Goal: Information Seeking & Learning: Find specific page/section

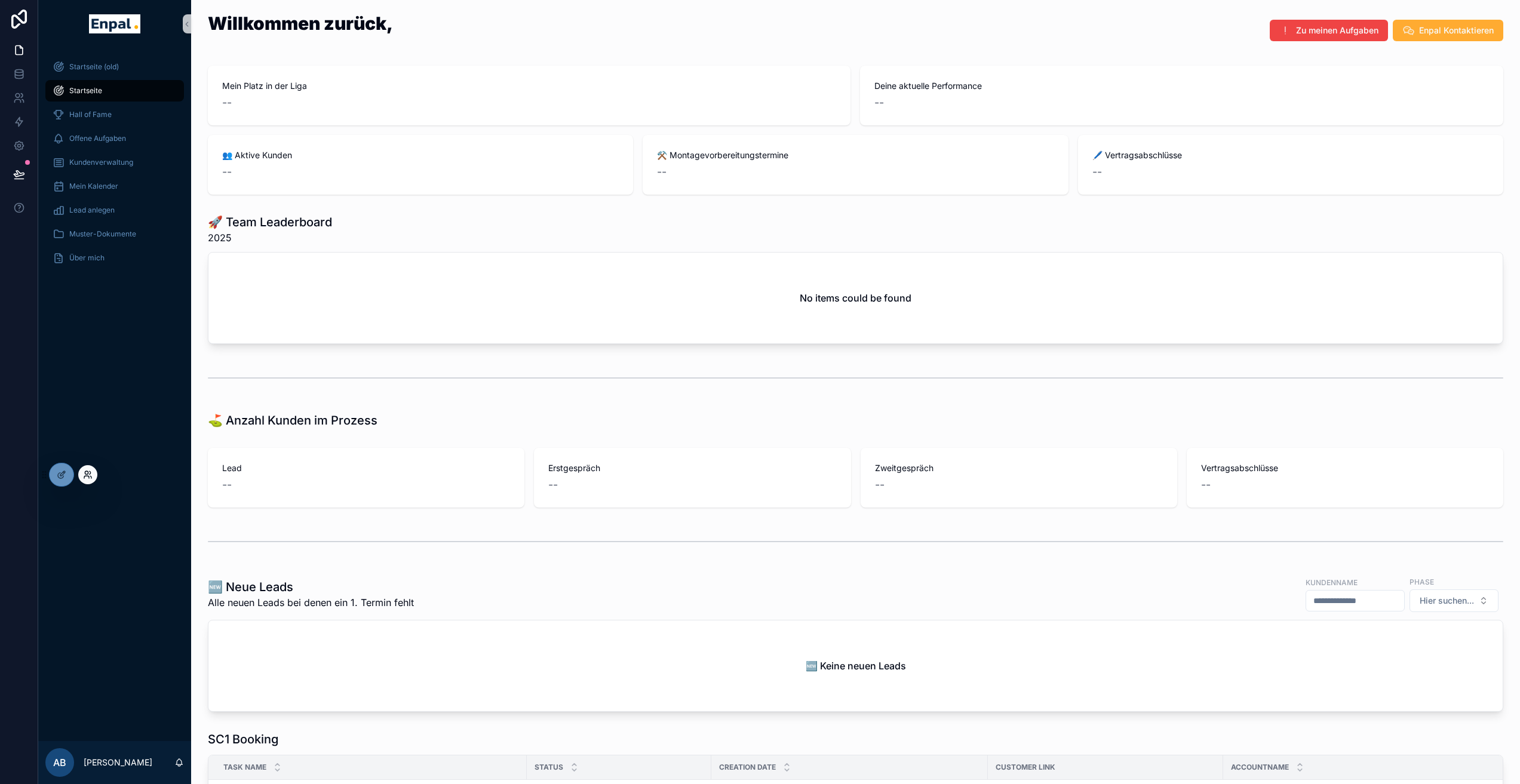
click at [88, 476] on icon at bounding box center [87, 477] width 5 height 3
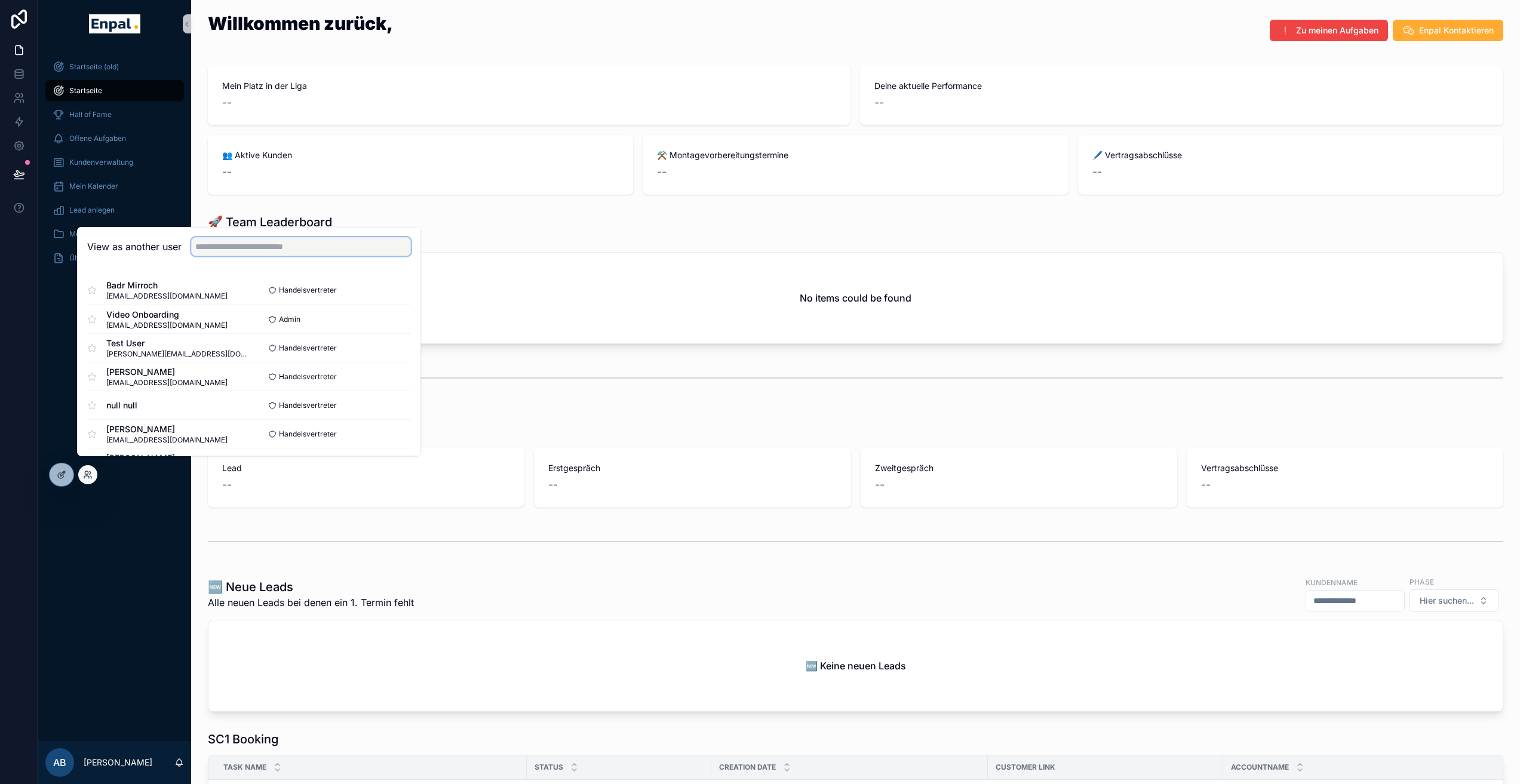
click at [232, 252] on input "text" at bounding box center [301, 246] width 220 height 19
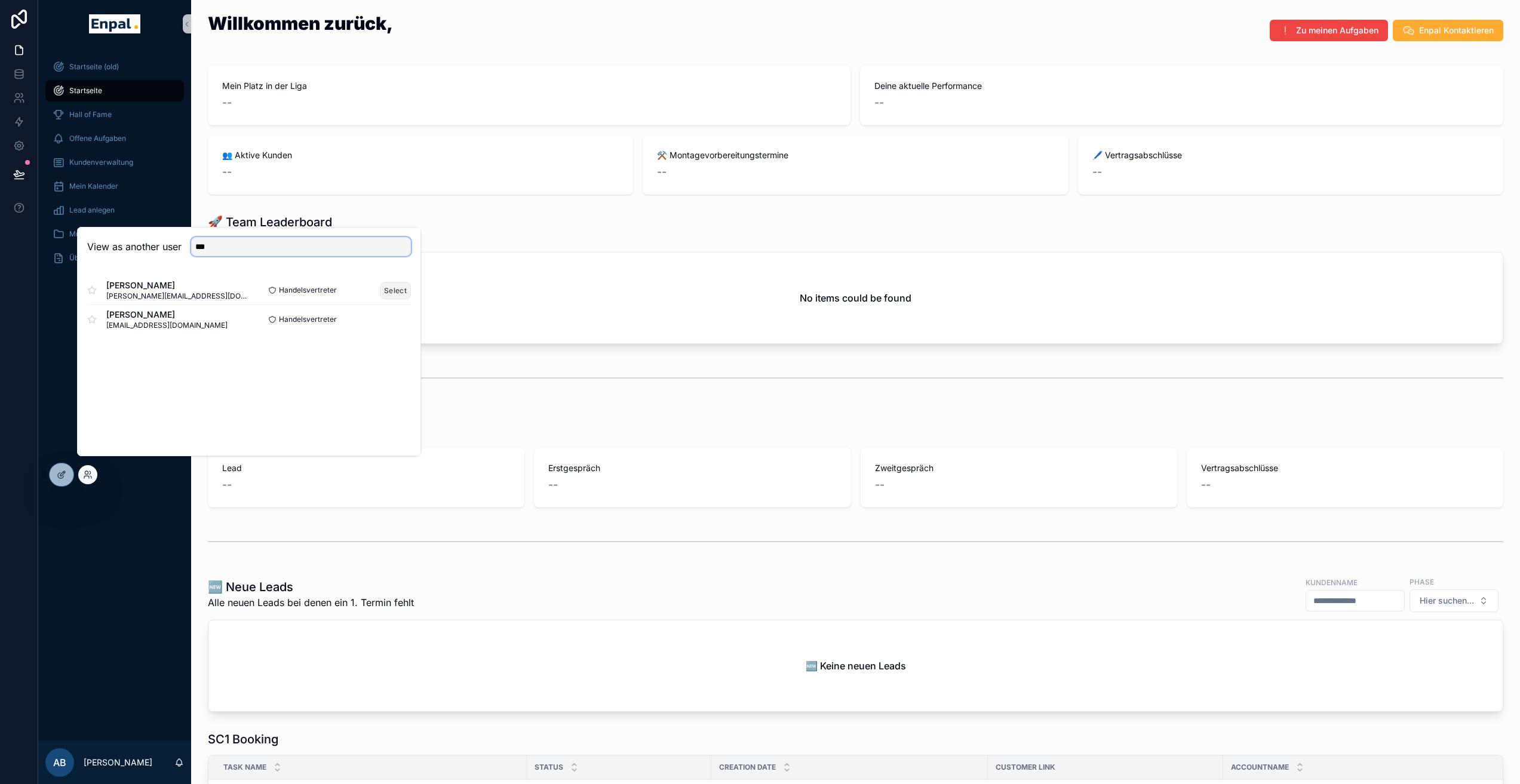
type input "***"
click at [388, 295] on button "Select" at bounding box center [396, 290] width 31 height 17
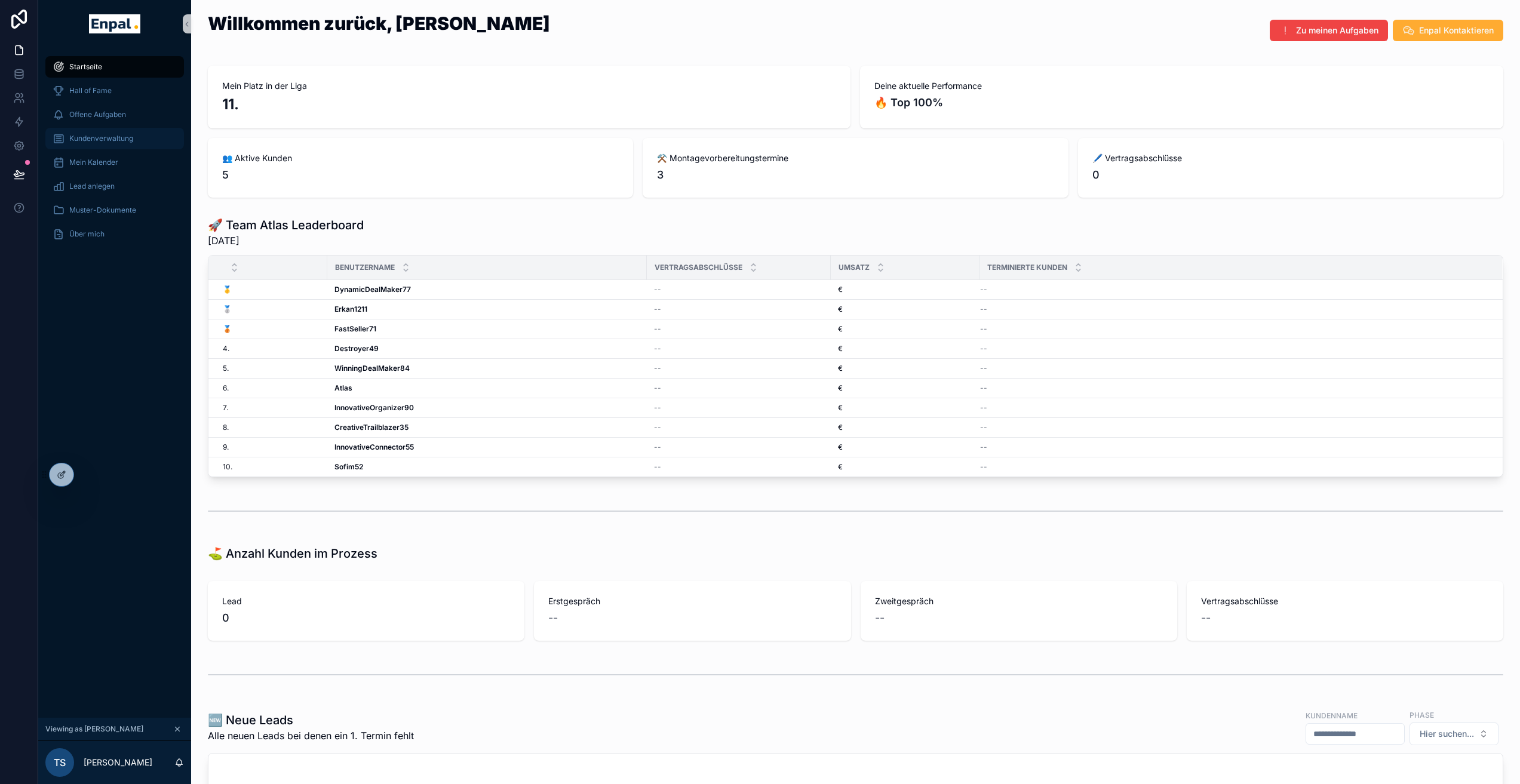
click at [115, 141] on span "Kundenverwaltung" at bounding box center [101, 138] width 64 height 9
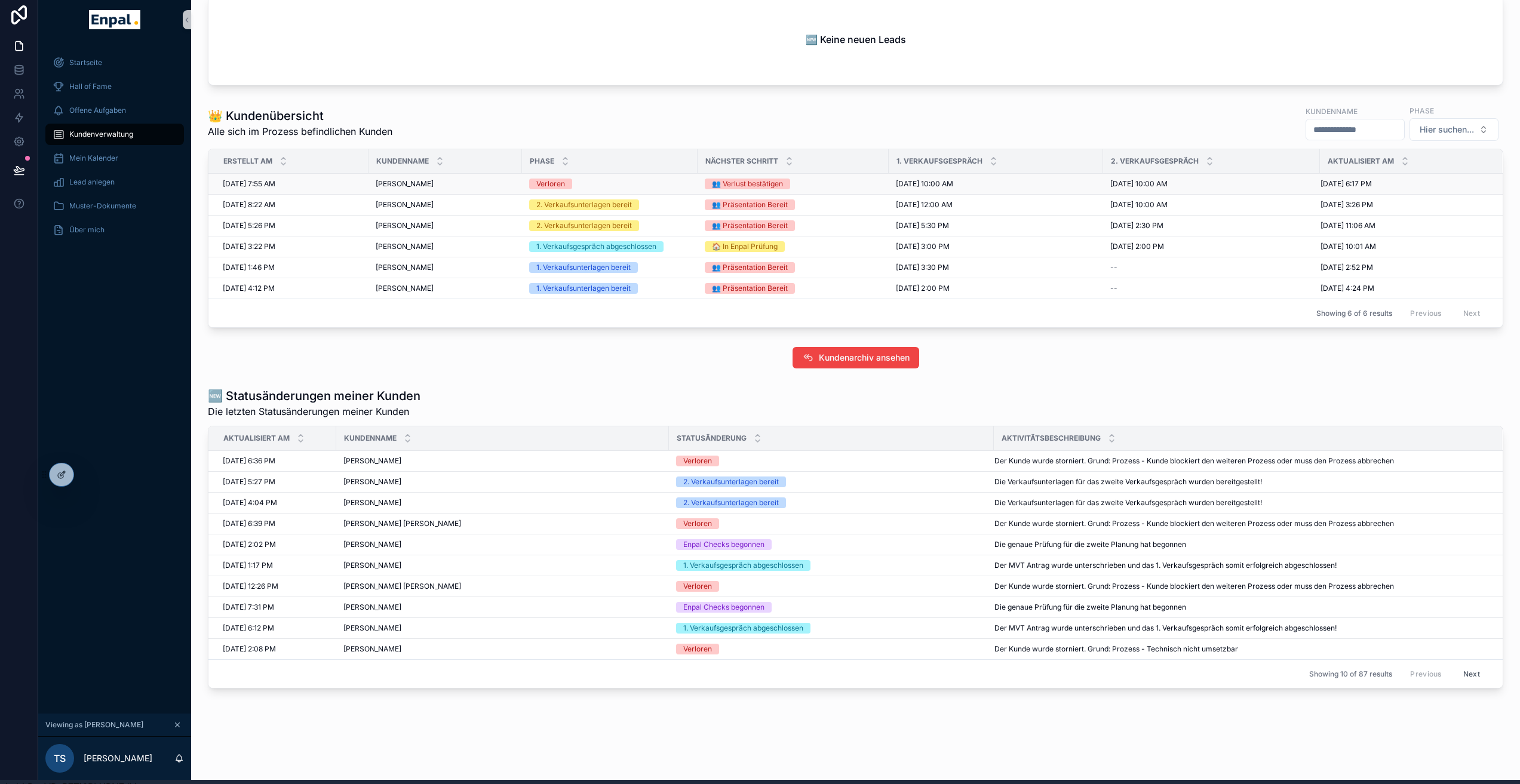
scroll to position [7, 0]
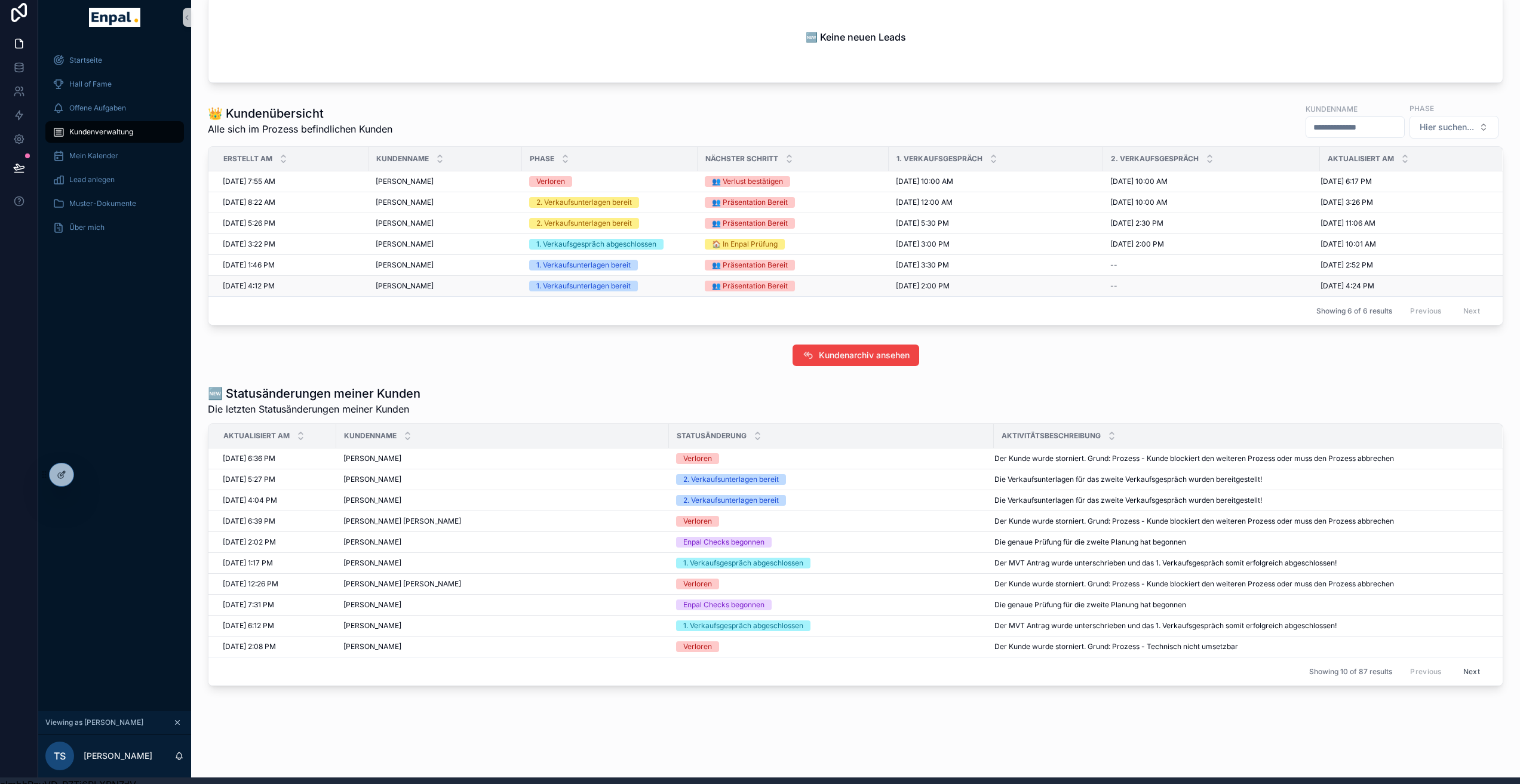
click at [403, 284] on span "Therese Dünzer" at bounding box center [404, 286] width 58 height 9
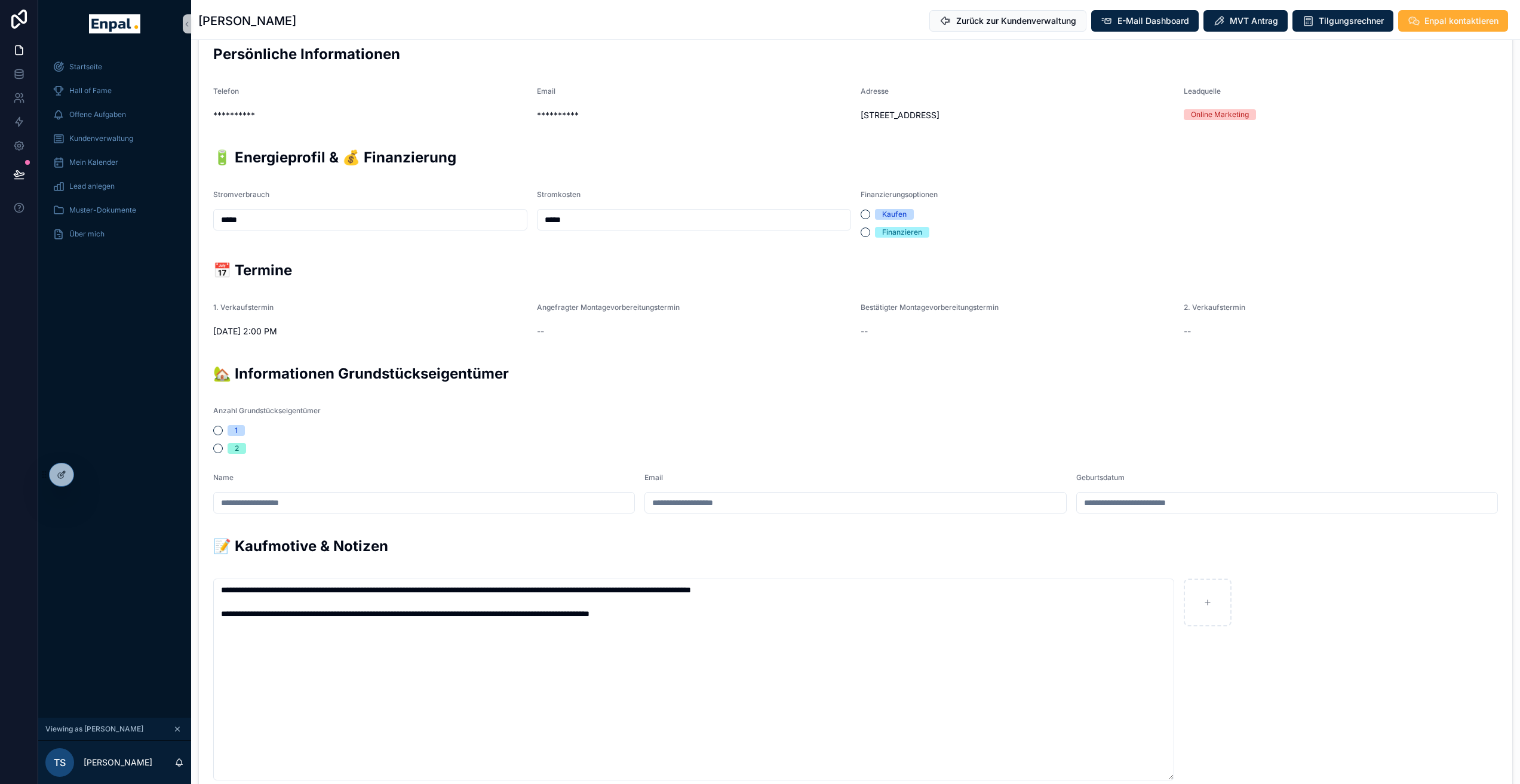
scroll to position [0, 2]
click at [124, 208] on span "Muster-Dokumente" at bounding box center [103, 209] width 67 height 9
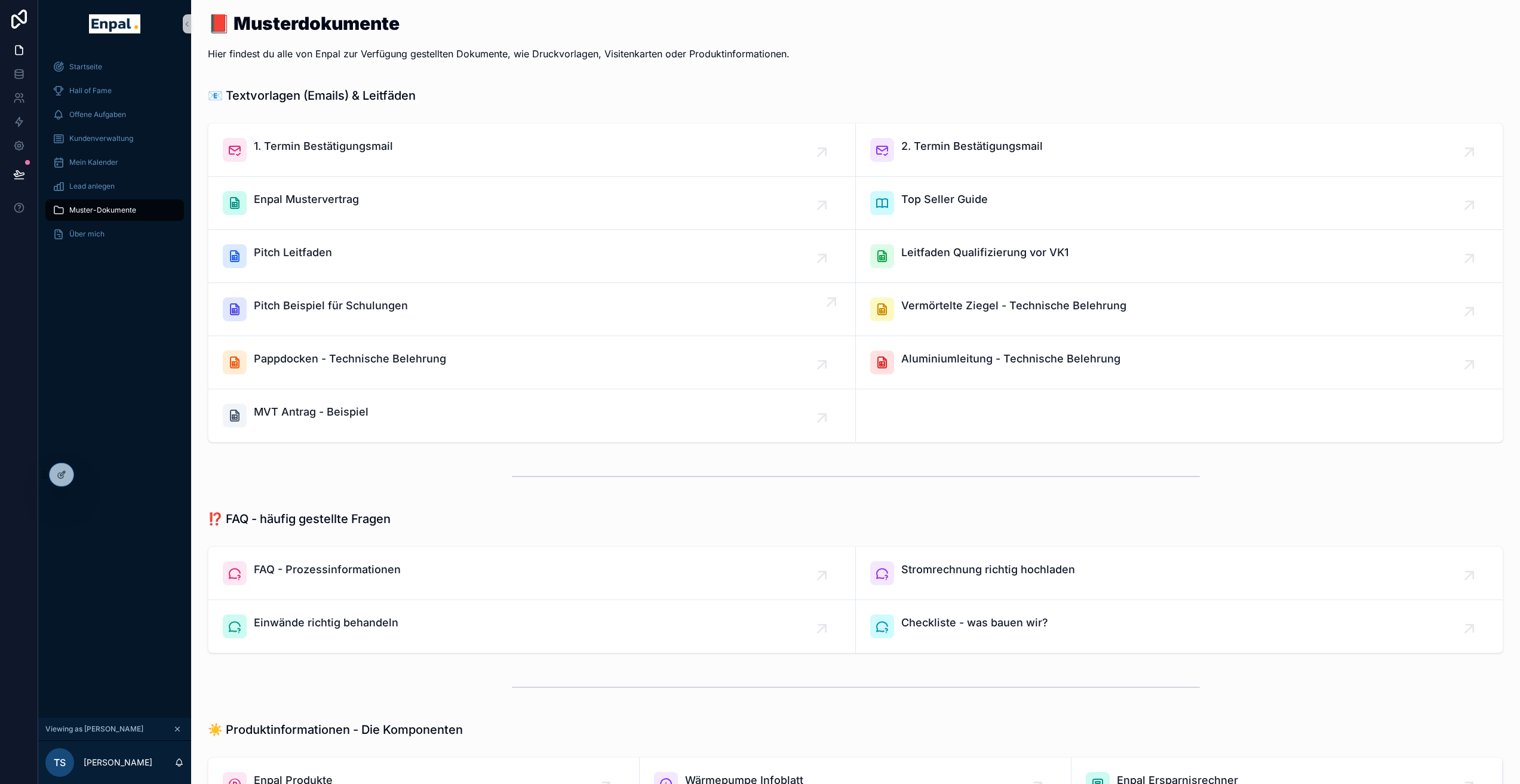
click at [433, 317] on div "Pitch Beispiel für Schulungen" at bounding box center [532, 309] width 618 height 24
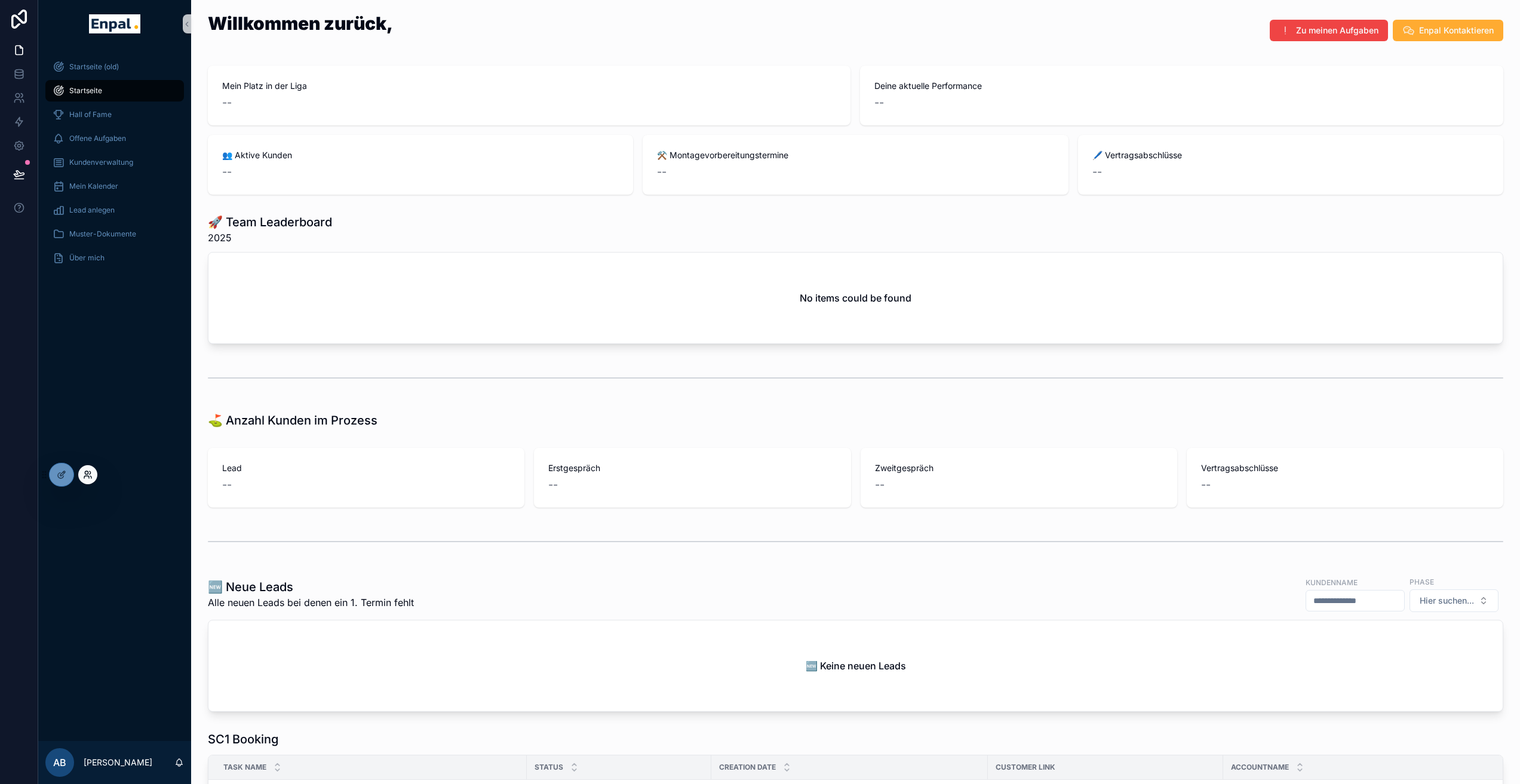
click at [89, 475] on icon at bounding box center [88, 474] width 9 height 9
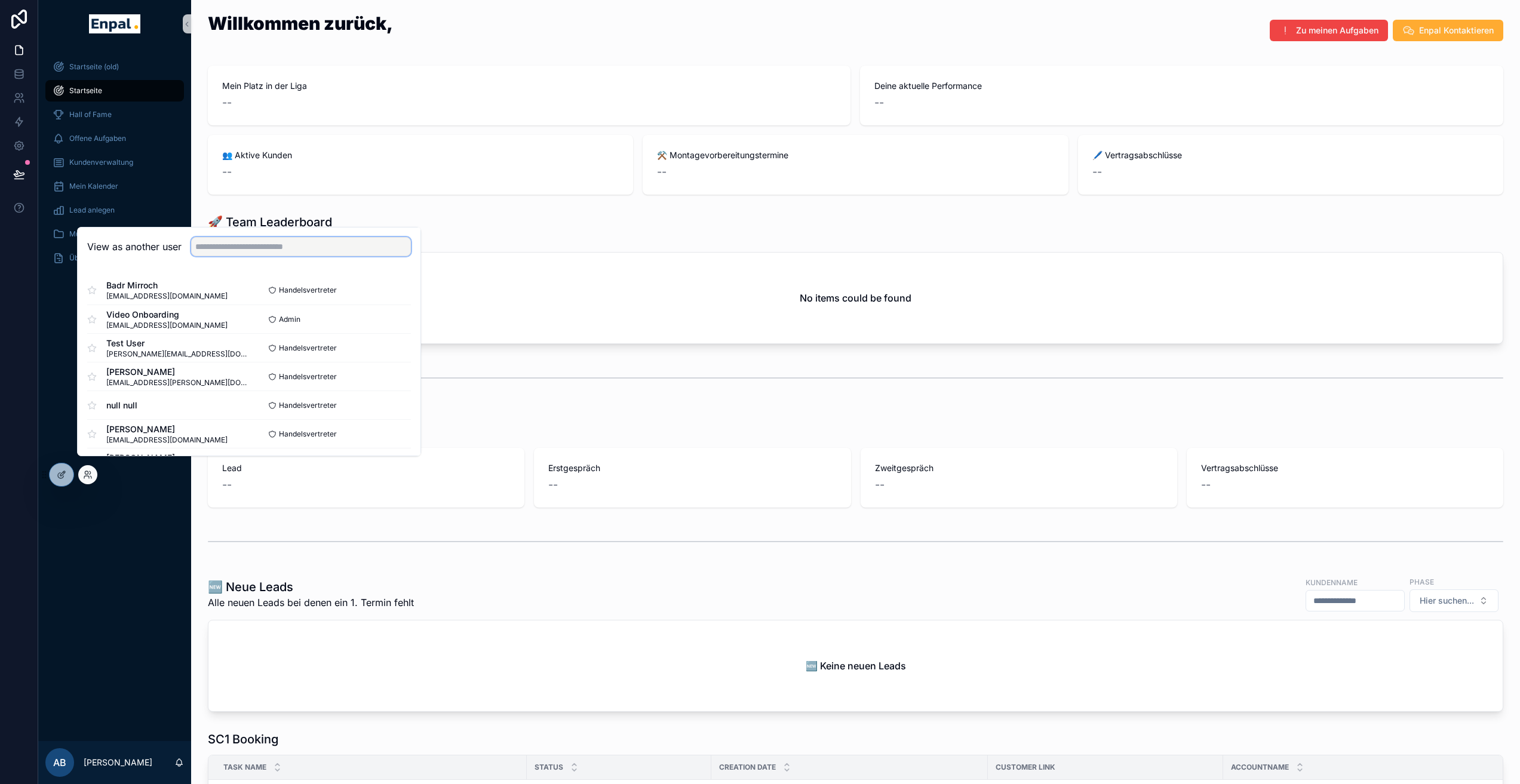
click at [276, 256] on input "text" at bounding box center [301, 246] width 220 height 19
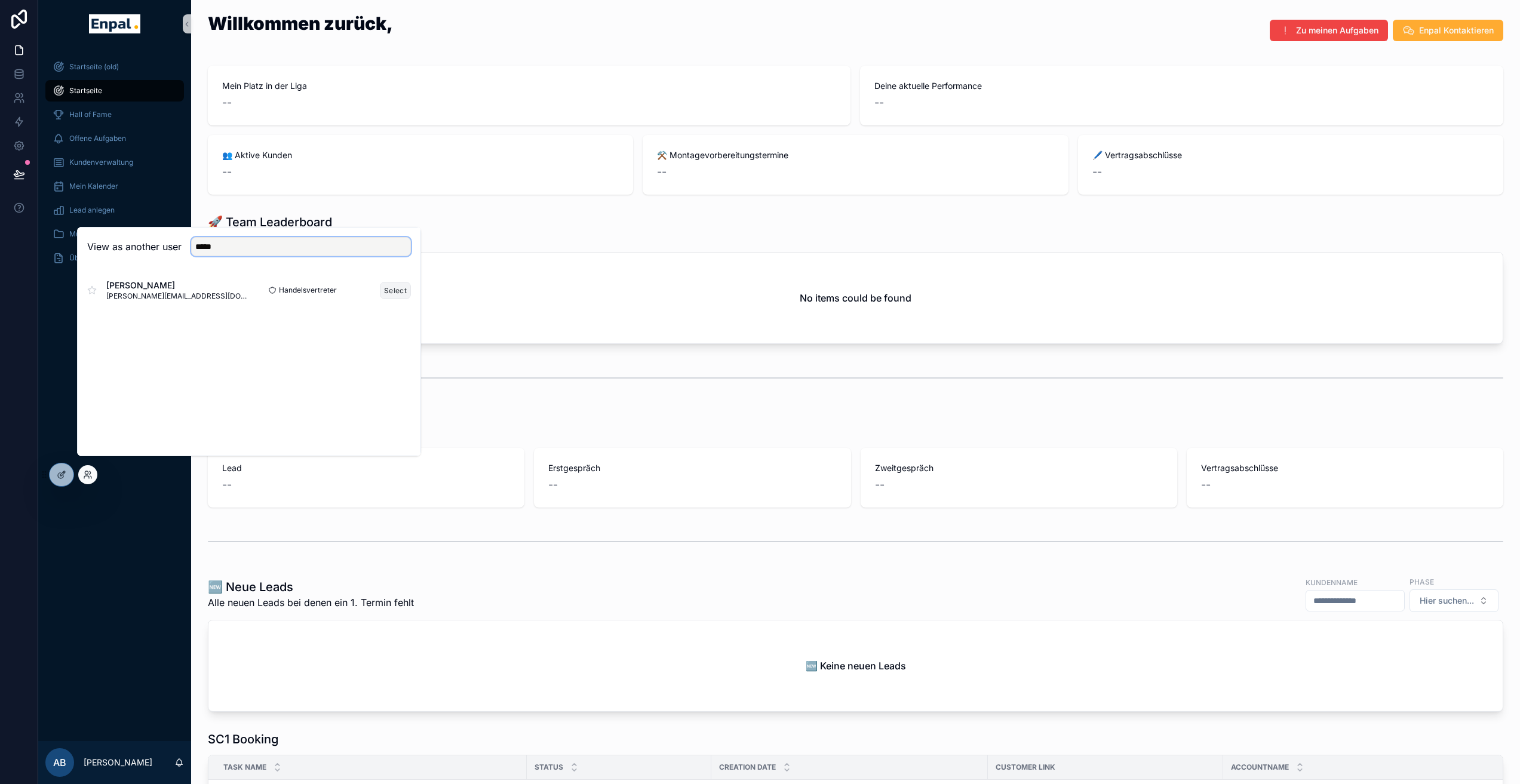
type input "*****"
click at [398, 299] on button "Select" at bounding box center [396, 290] width 31 height 17
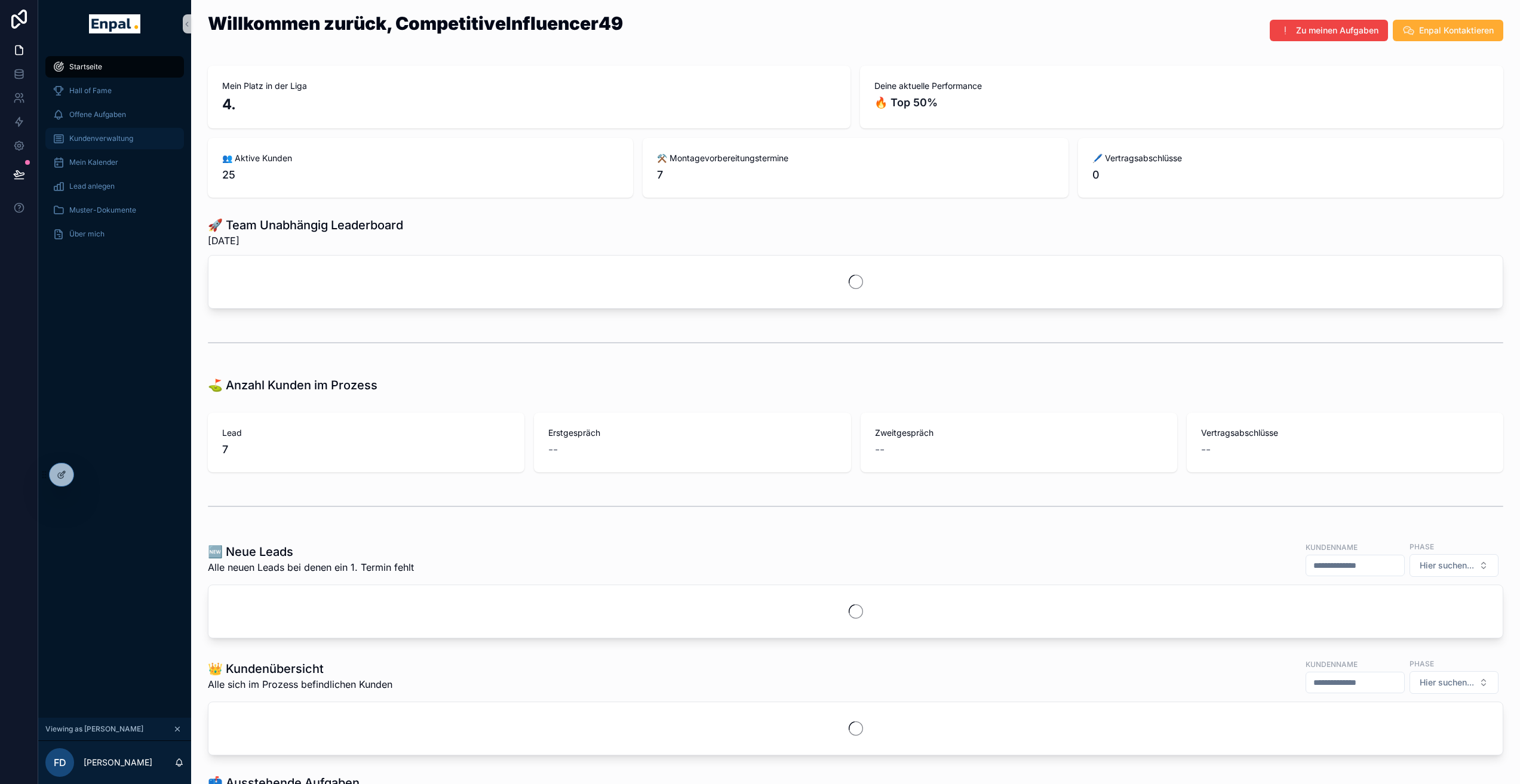
click at [121, 138] on span "Kundenverwaltung" at bounding box center [101, 138] width 64 height 9
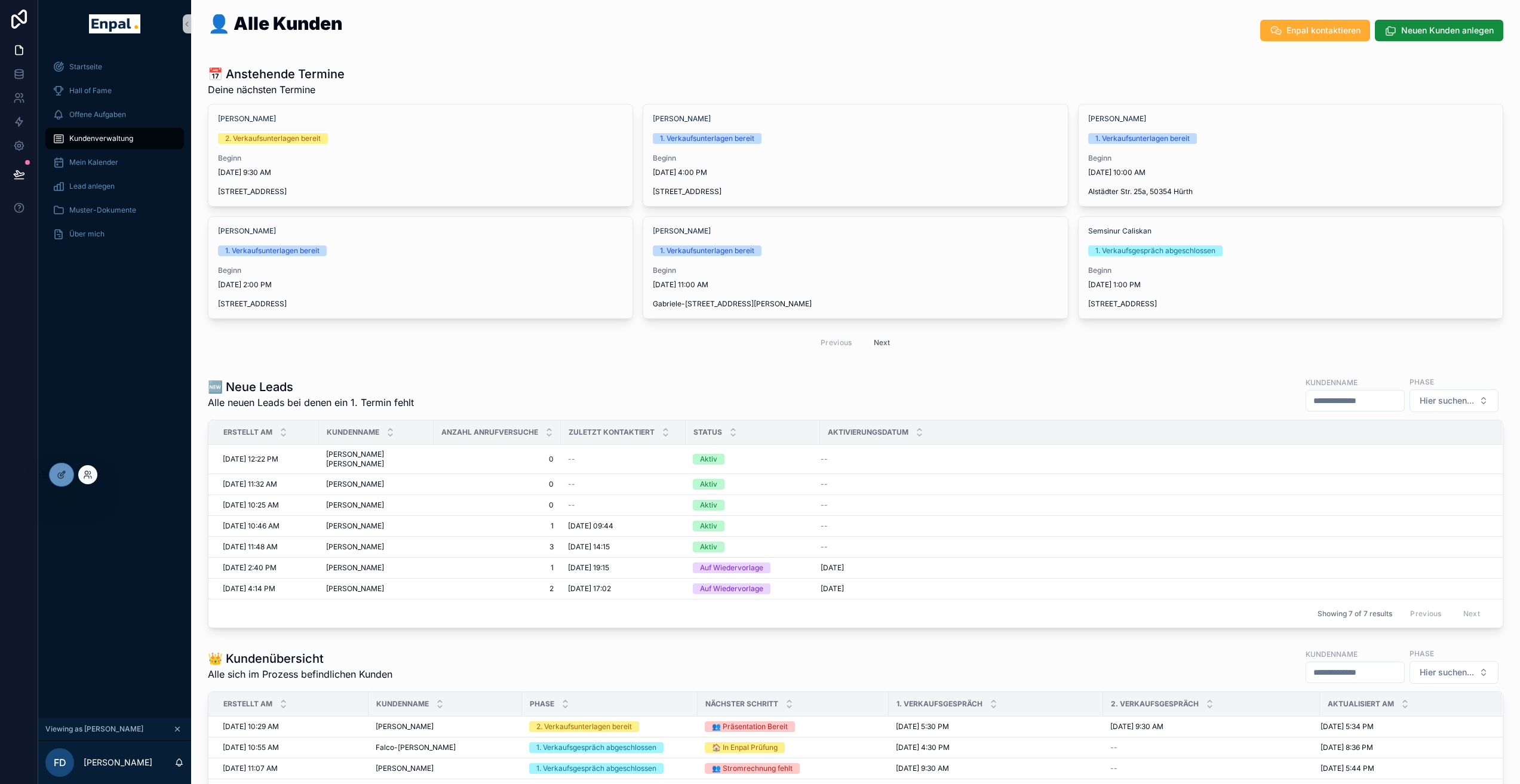
click at [82, 476] on div at bounding box center [88, 474] width 19 height 19
click at [91, 474] on icon at bounding box center [88, 474] width 9 height 9
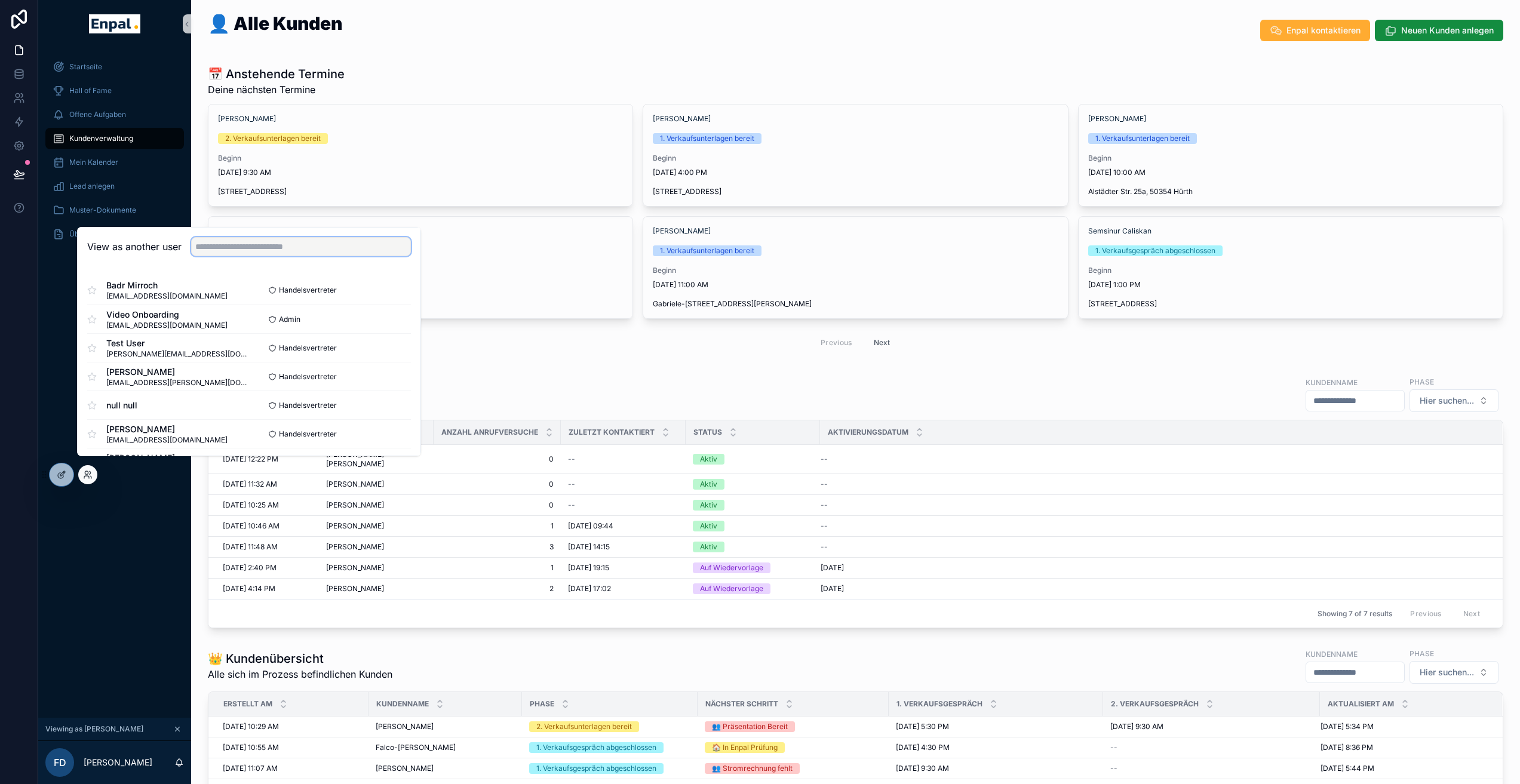
click at [289, 256] on input "text" at bounding box center [301, 246] width 220 height 19
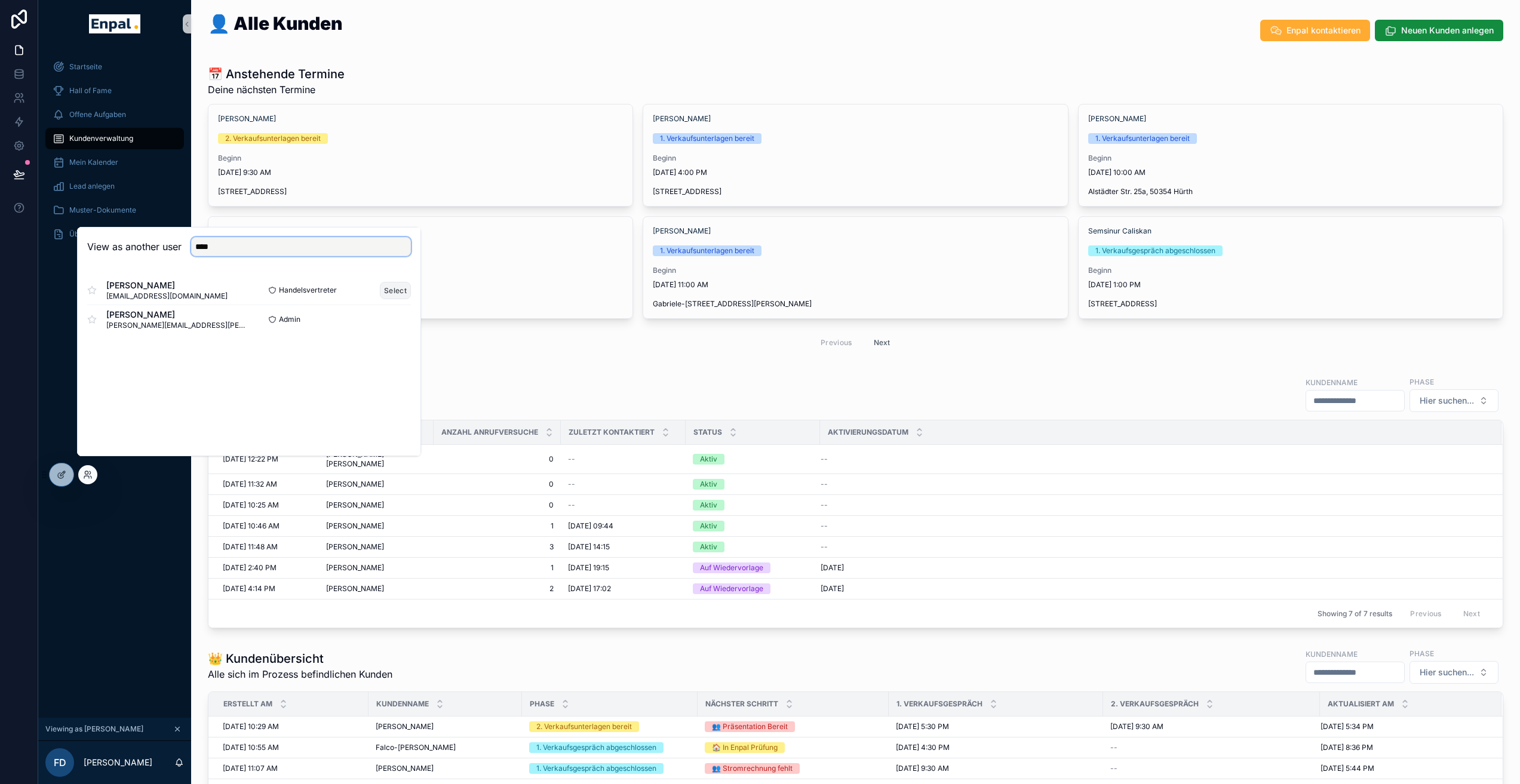
type input "****"
click at [398, 299] on button "Select" at bounding box center [396, 290] width 31 height 17
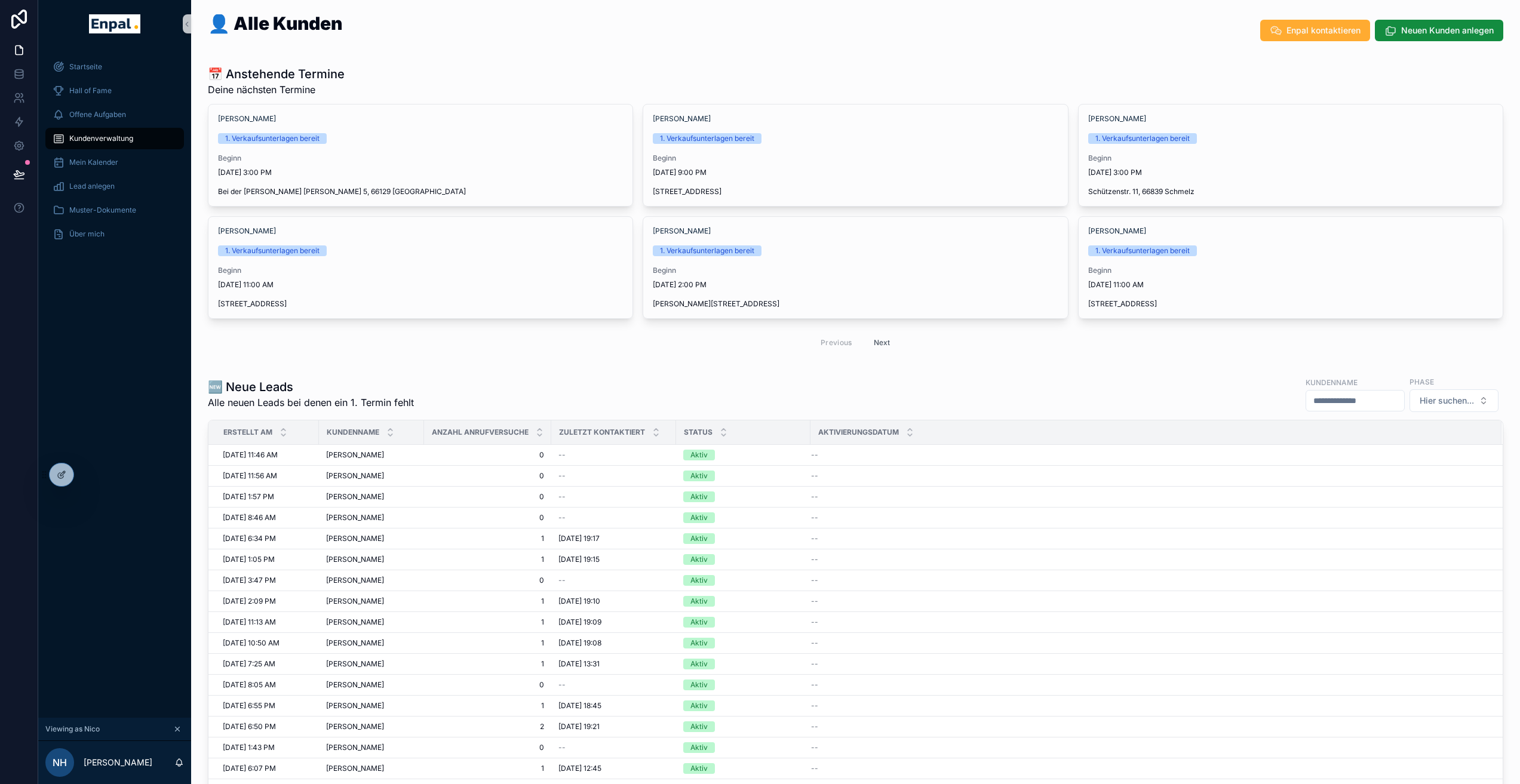
scroll to position [150, 0]
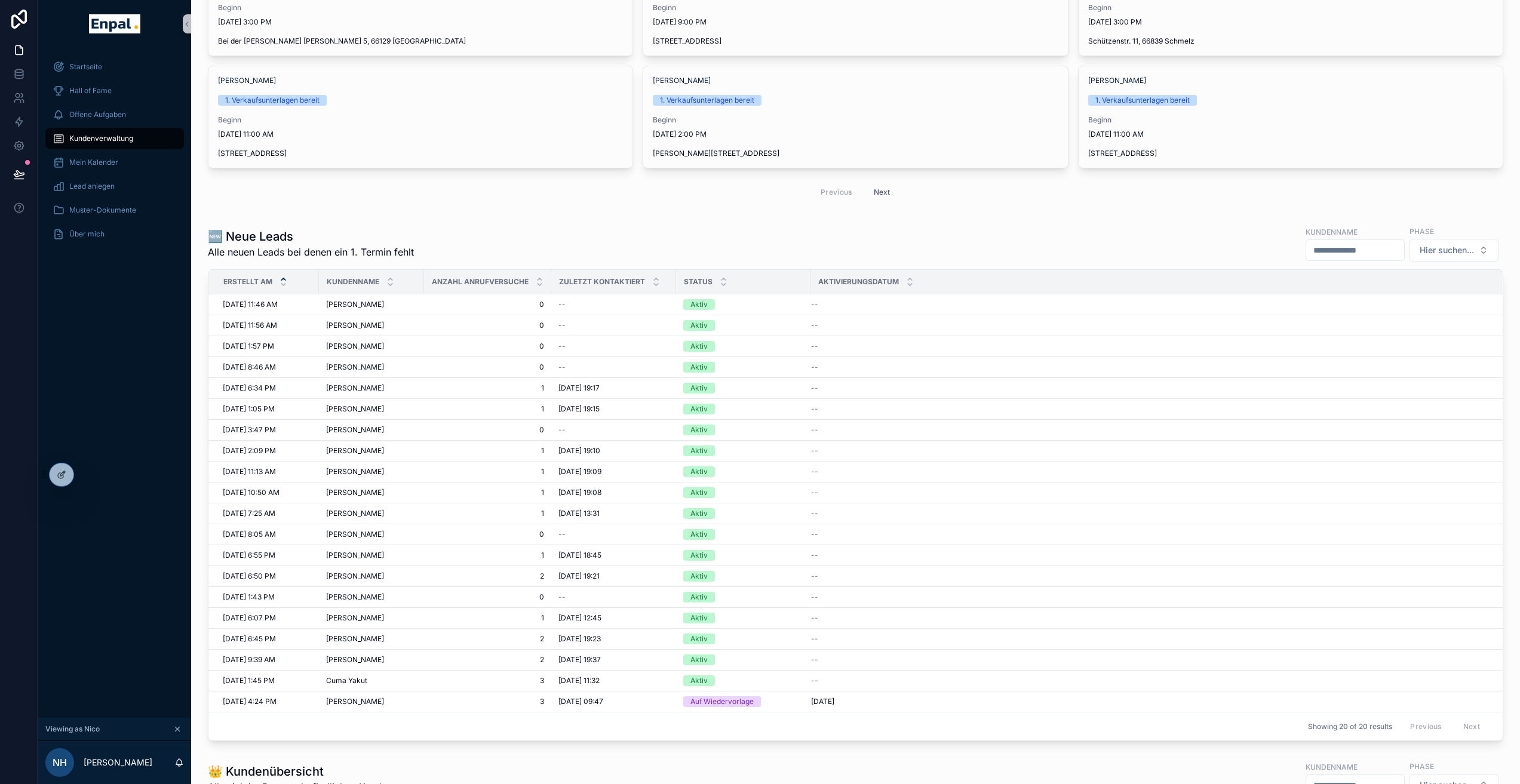
click at [284, 279] on icon "scrollable content" at bounding box center [283, 279] width 4 height 2
click at [284, 285] on icon "scrollable content" at bounding box center [283, 284] width 4 height 2
click at [82, 478] on div at bounding box center [88, 474] width 19 height 19
click at [84, 473] on icon at bounding box center [88, 474] width 9 height 9
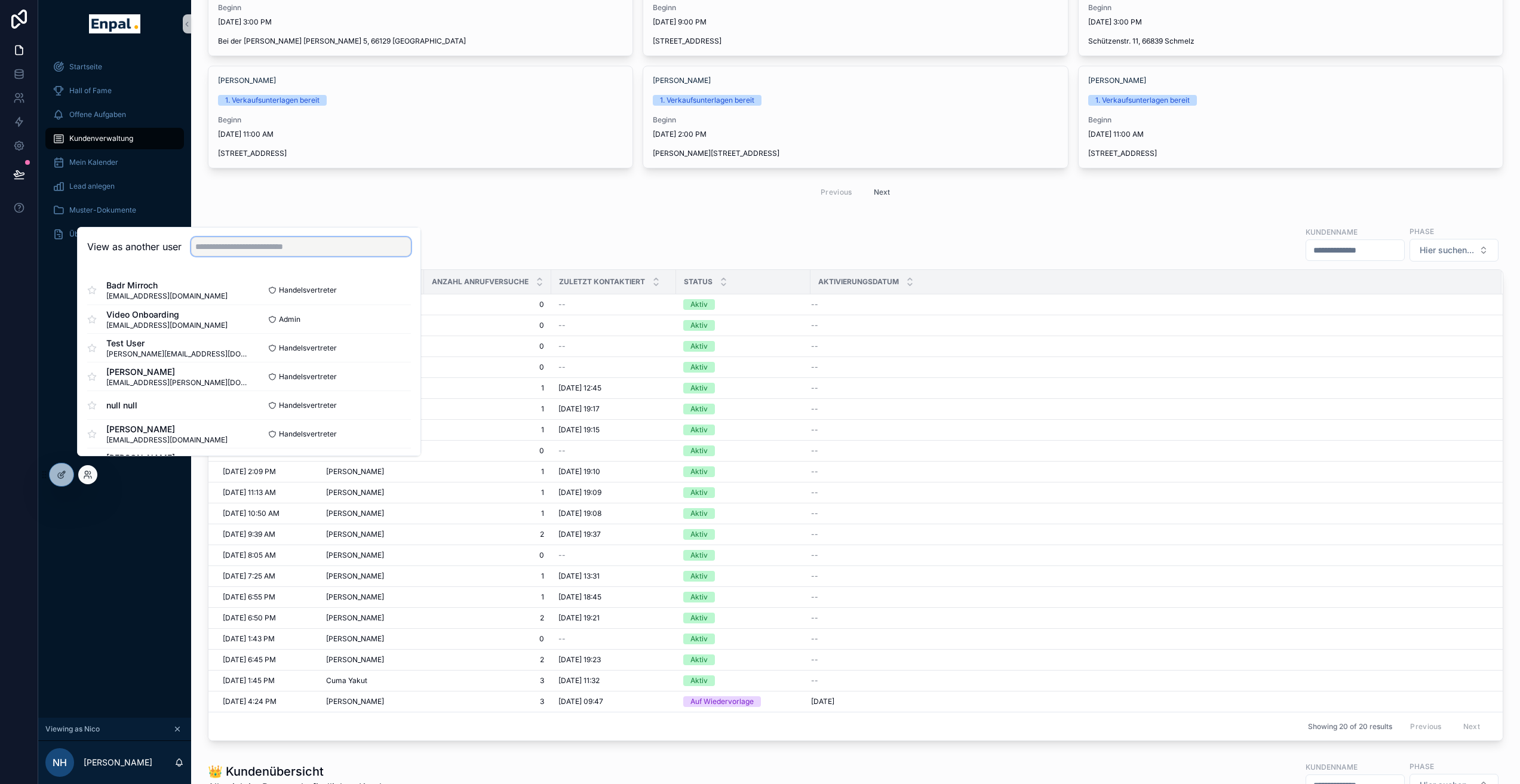
click at [257, 256] on input "text" at bounding box center [301, 246] width 220 height 19
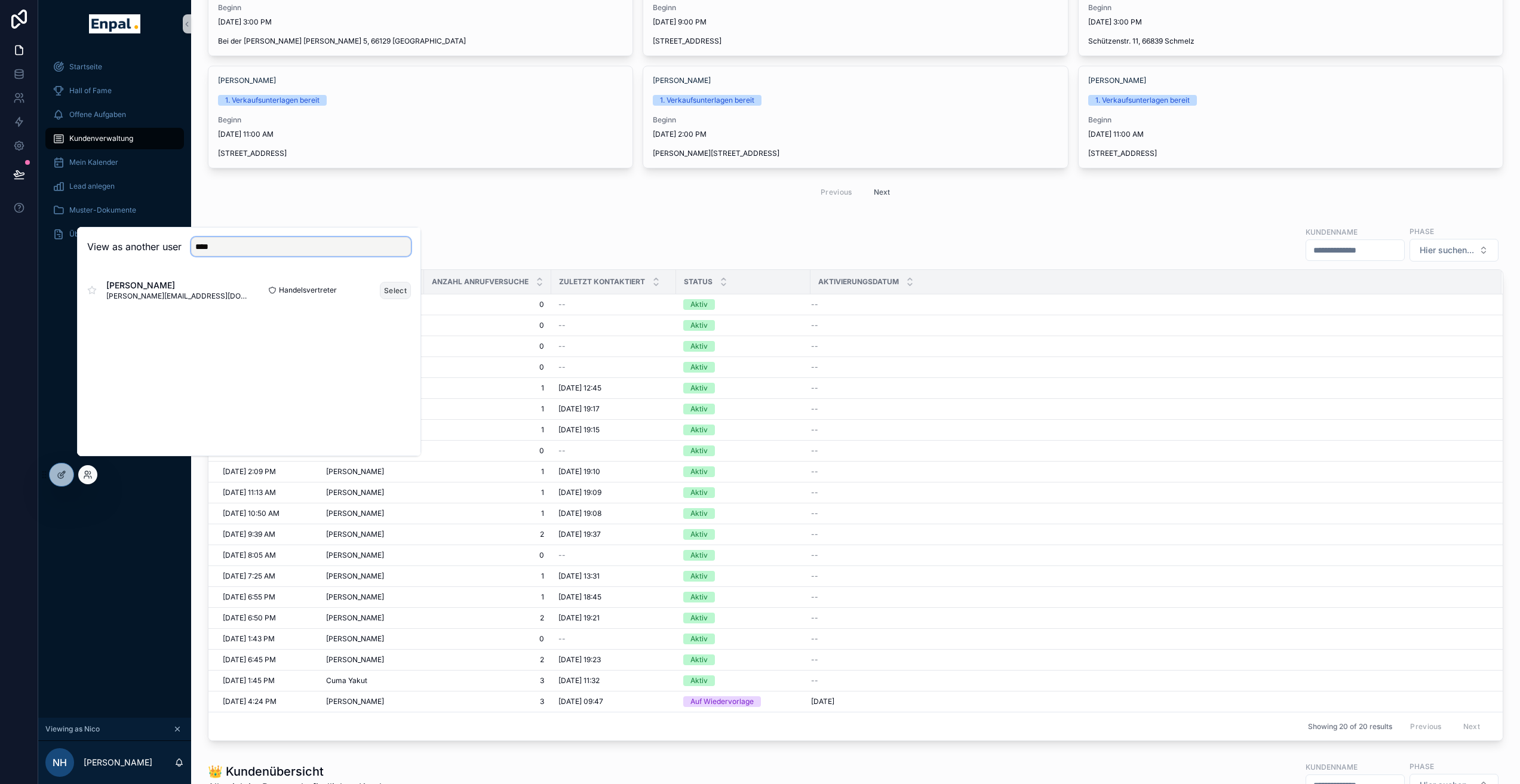
type input "****"
click at [402, 299] on button "Select" at bounding box center [396, 290] width 31 height 17
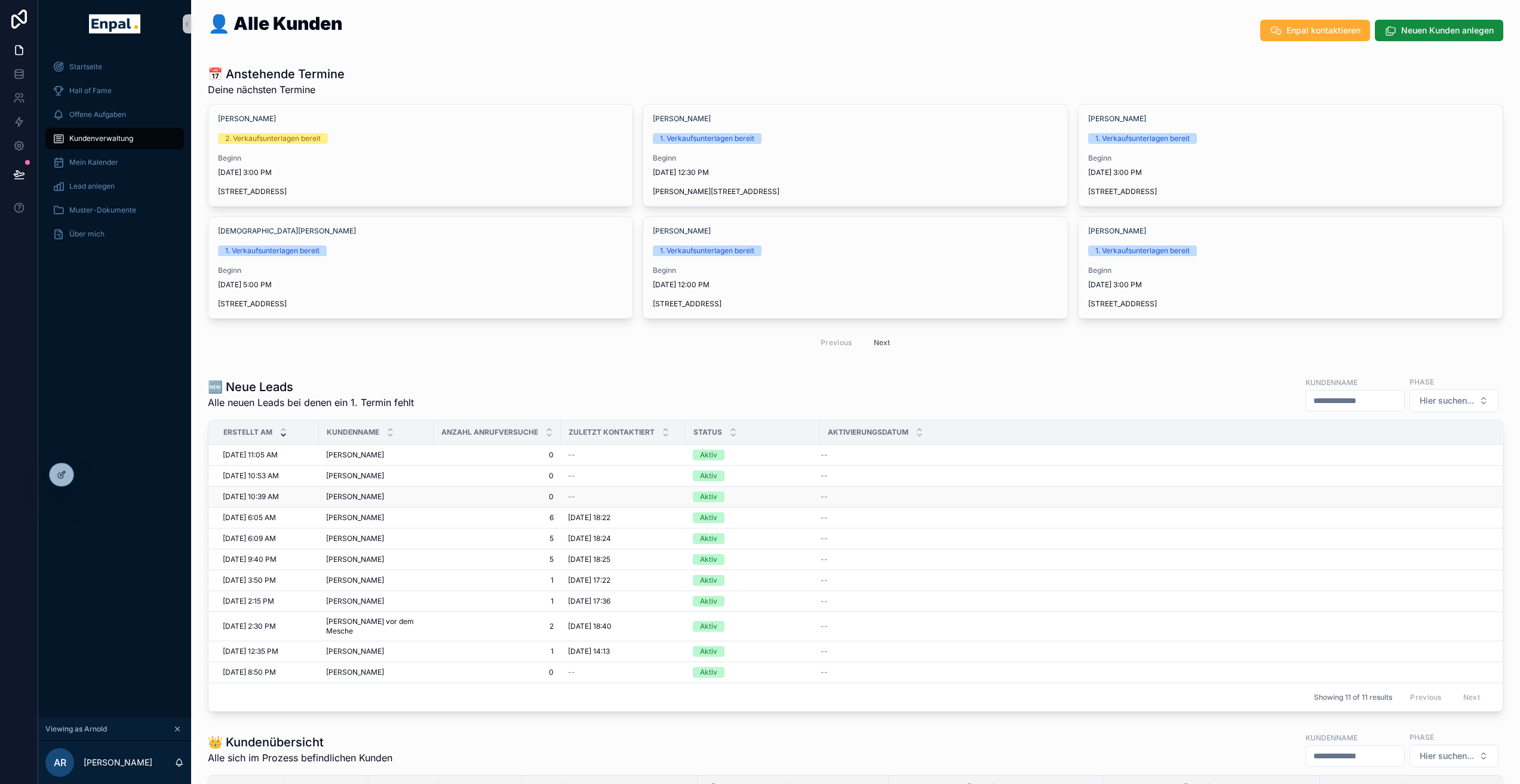
click at [266, 493] on span "[DATE] 10:39 AM" at bounding box center [251, 496] width 56 height 9
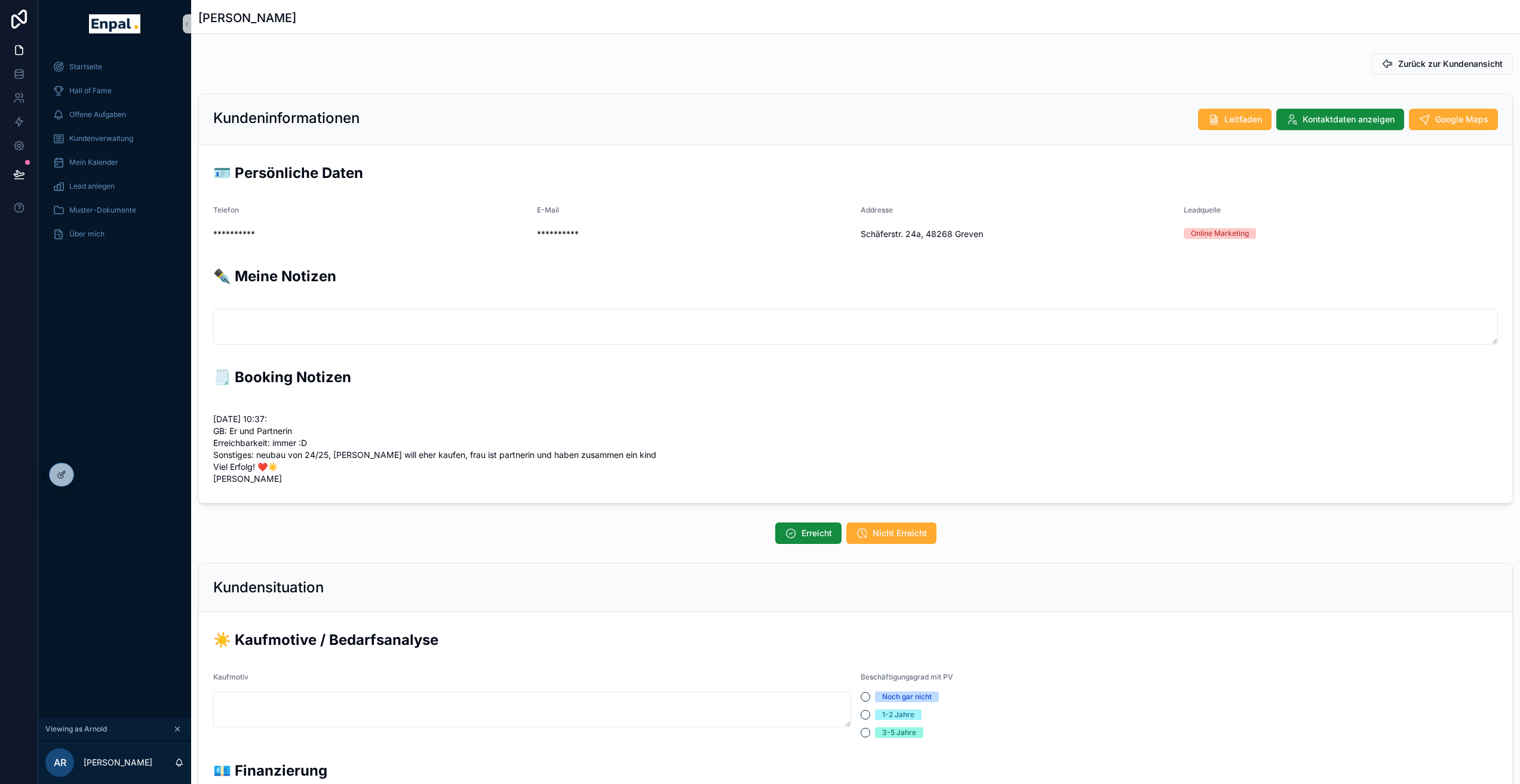
scroll to position [248, 0]
